Goal: Task Accomplishment & Management: Manage account settings

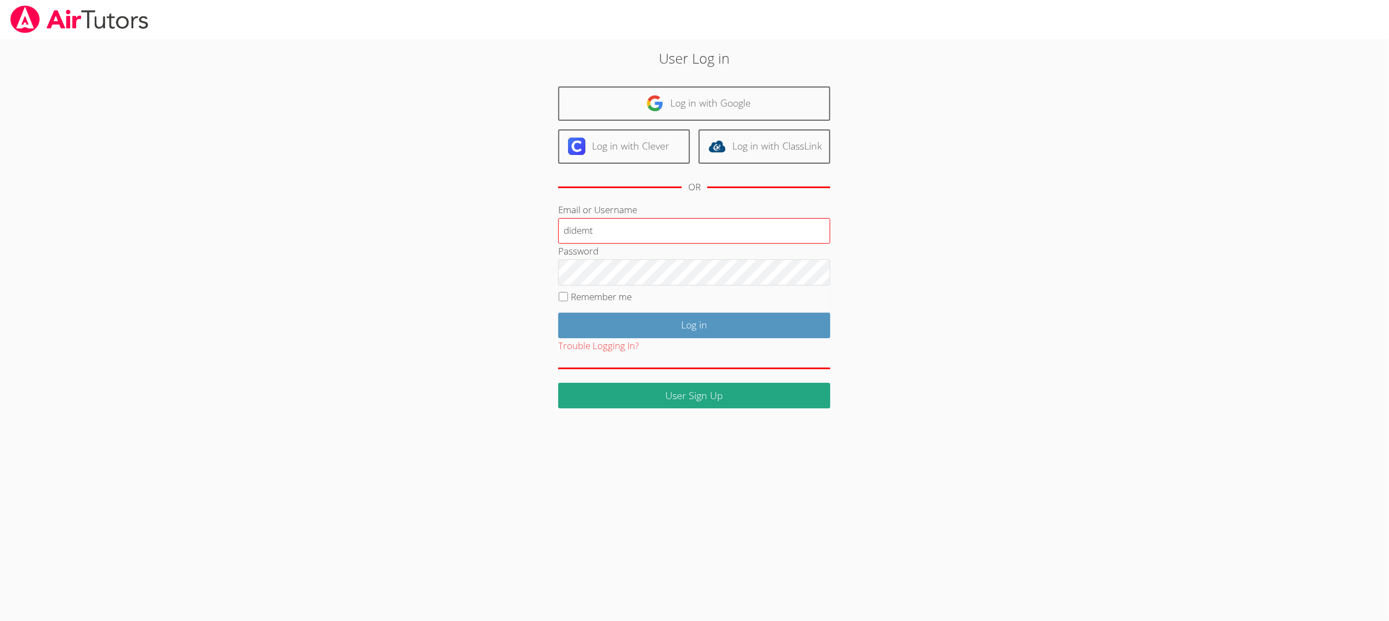
type input "didemt"
click at [578, 323] on input "Log in" at bounding box center [694, 326] width 272 height 26
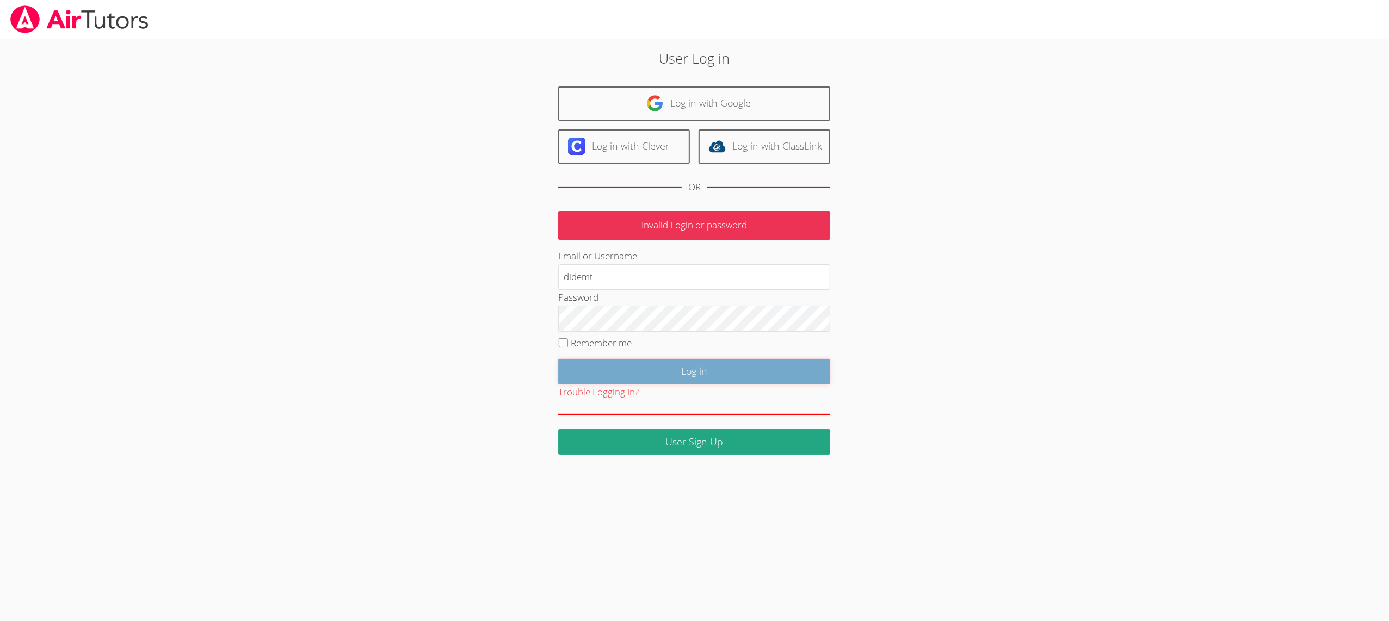
click at [590, 373] on input "Log in" at bounding box center [694, 372] width 272 height 26
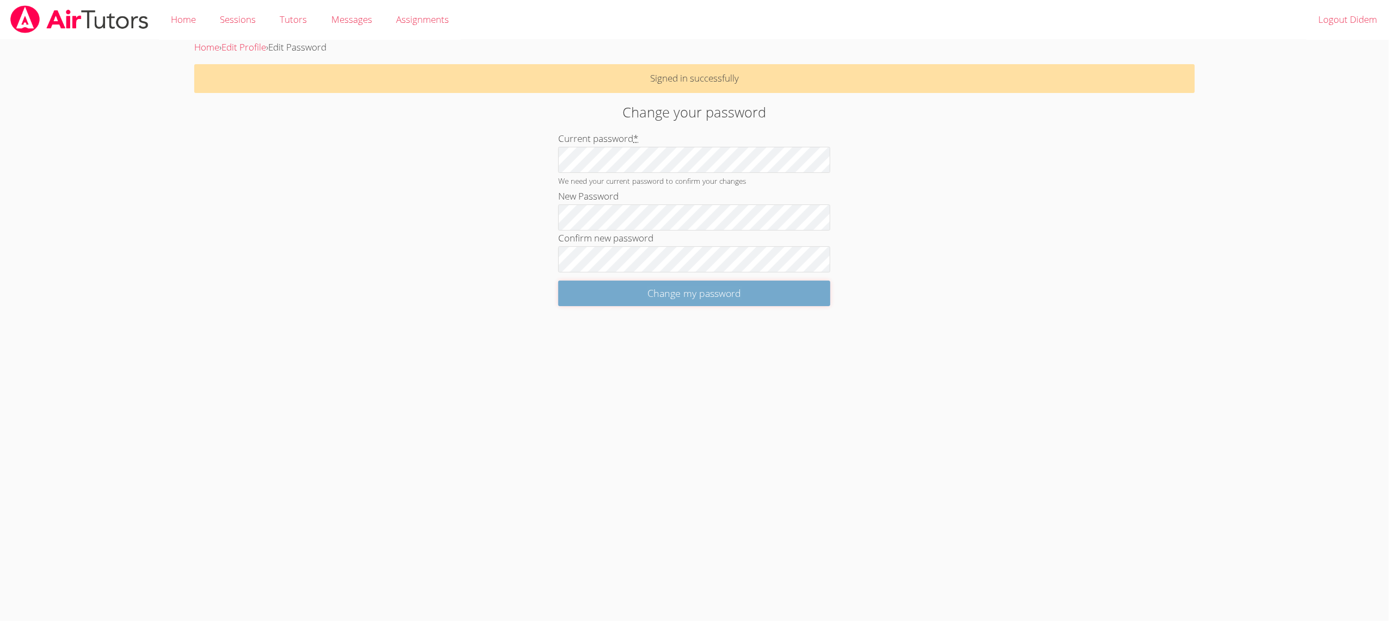
click at [580, 295] on input "Change my password" at bounding box center [694, 294] width 272 height 26
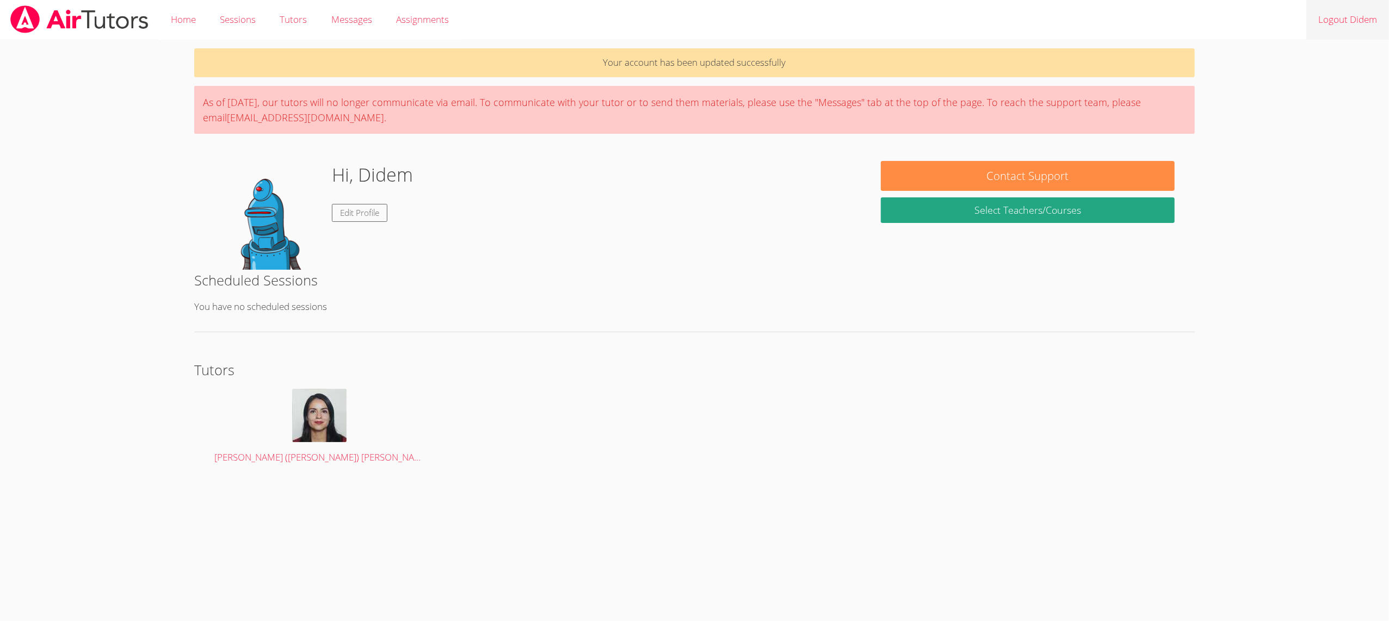
click at [1371, 22] on link "Logout Didem" at bounding box center [1347, 20] width 83 height 40
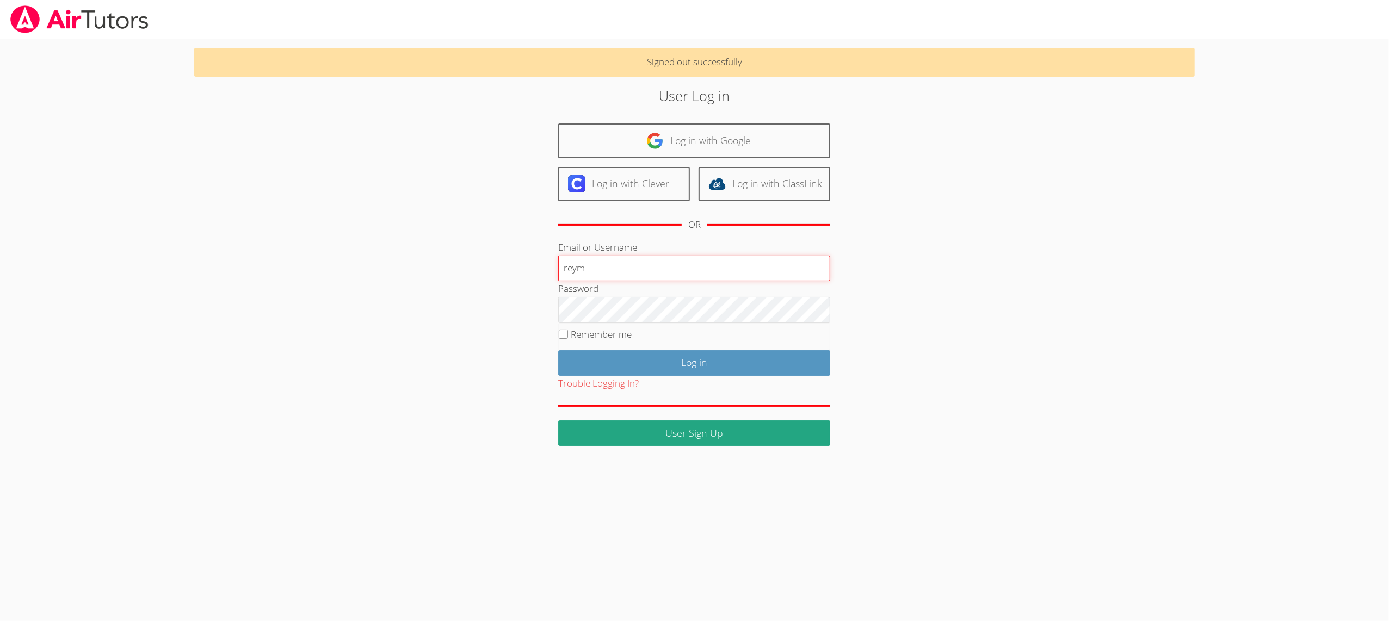
type input "reym"
click at [590, 353] on input "Log in" at bounding box center [694, 363] width 272 height 26
